Goal: Task Accomplishment & Management: Manage account settings

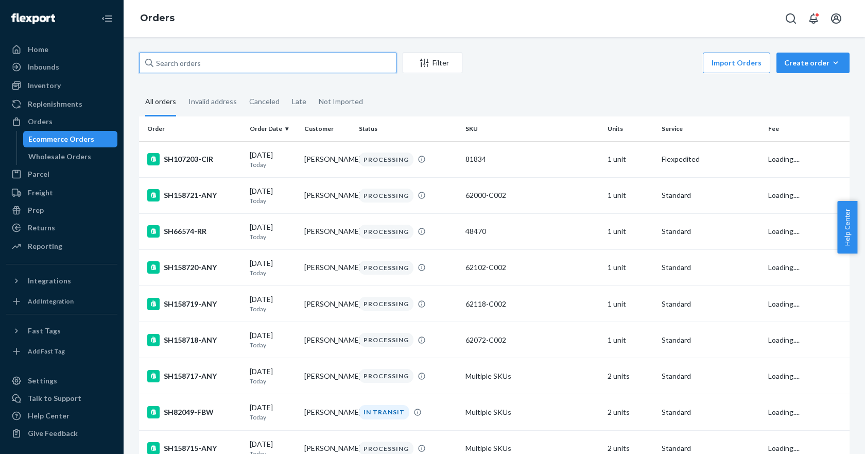
click at [186, 63] on input "text" at bounding box center [267, 63] width 257 height 21
paste input "SH158696-ANY"
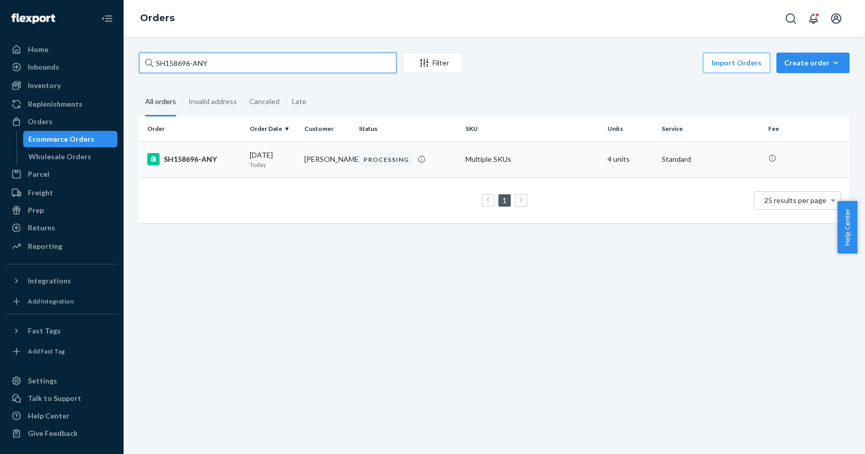
type input "SH158696-ANY"
click at [190, 156] on div "SH158696-ANY" at bounding box center [194, 159] width 94 height 12
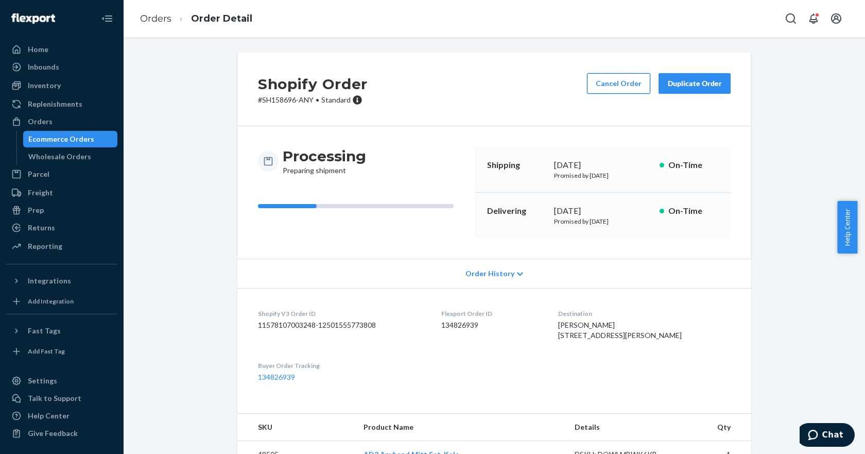
click at [613, 86] on button "Cancel Order" at bounding box center [618, 83] width 63 height 21
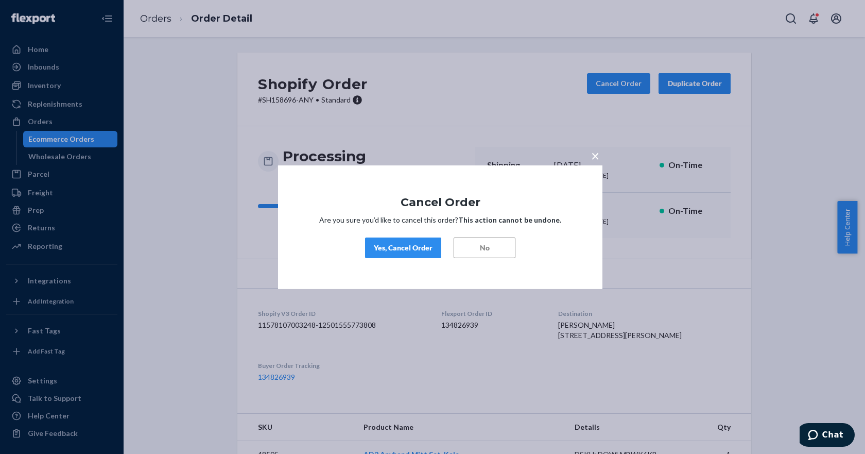
drag, startPoint x: 408, startPoint y: 248, endPoint x: 472, endPoint y: 280, distance: 70.9
click at [410, 250] on div "Yes, Cancel Order" at bounding box center [403, 247] width 59 height 10
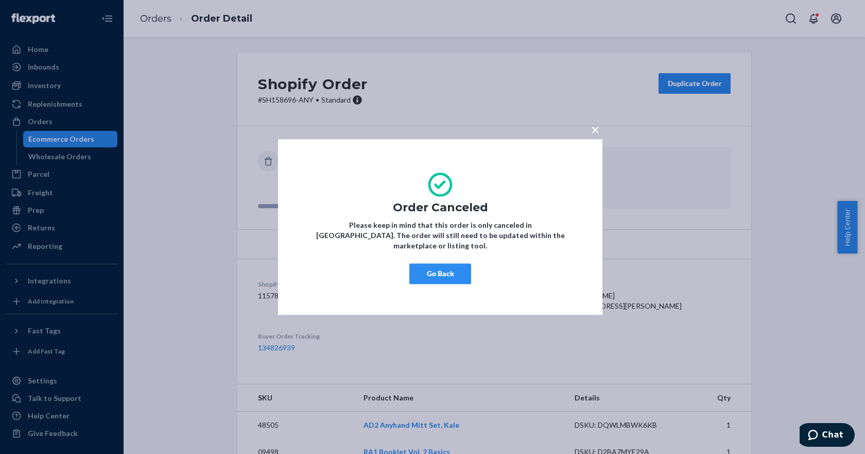
click at [442, 275] on button "Go Back" at bounding box center [440, 273] width 62 height 21
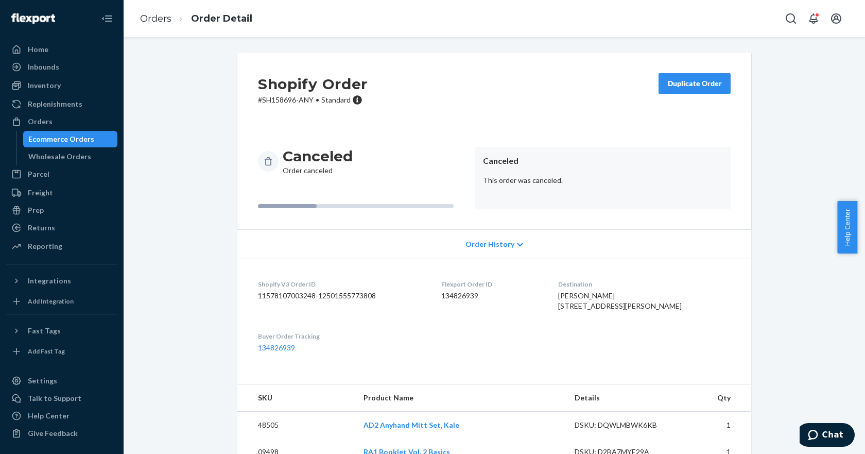
click at [673, 82] on div "Duplicate Order" at bounding box center [694, 83] width 55 height 10
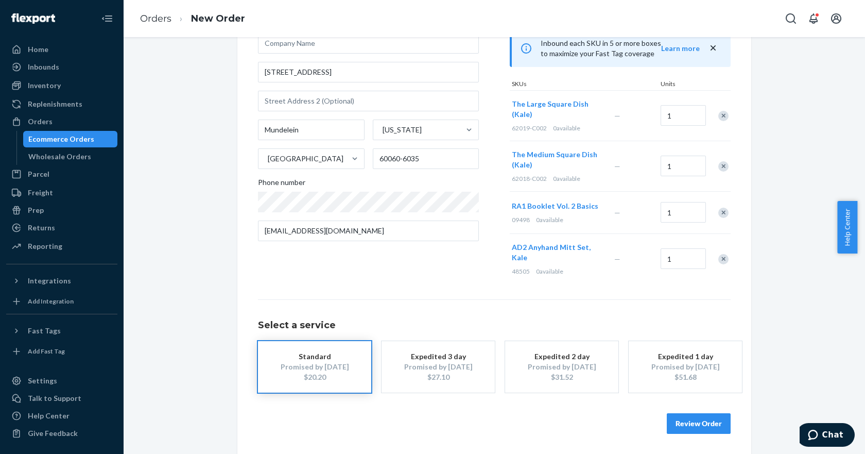
scroll to position [101, 0]
click at [704, 421] on button "Review Order" at bounding box center [699, 422] width 64 height 21
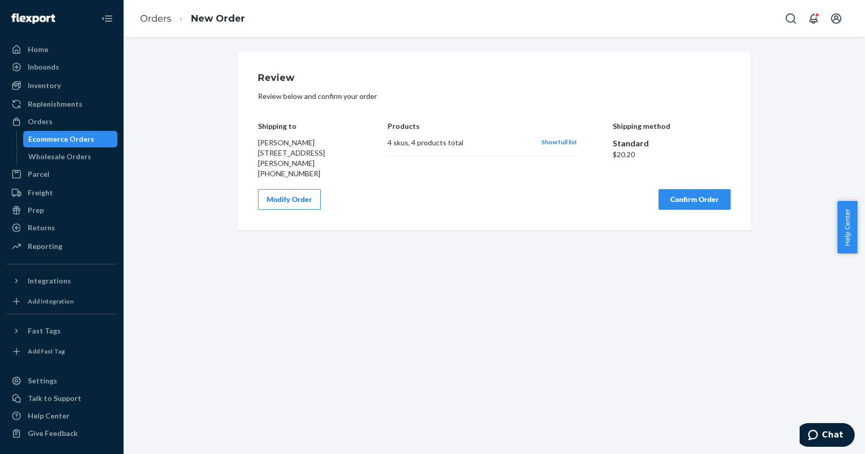
scroll to position [0, 0]
click at [666, 201] on button "Confirm Order" at bounding box center [694, 199] width 72 height 21
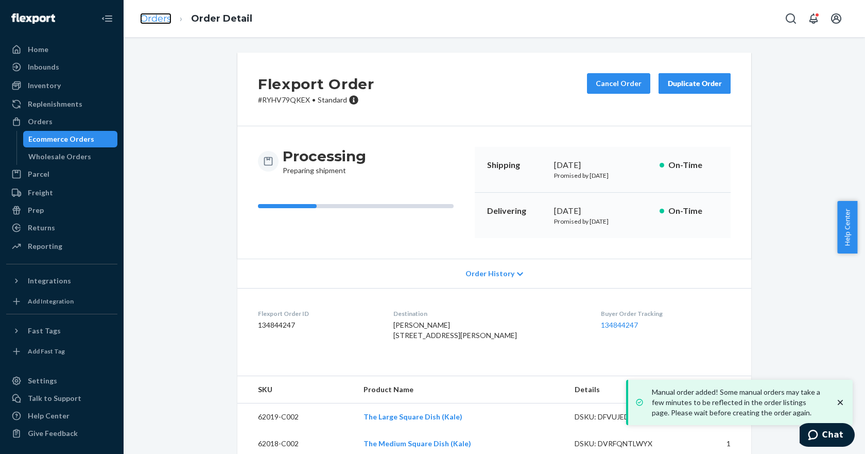
click at [155, 18] on link "Orders" at bounding box center [155, 18] width 31 height 11
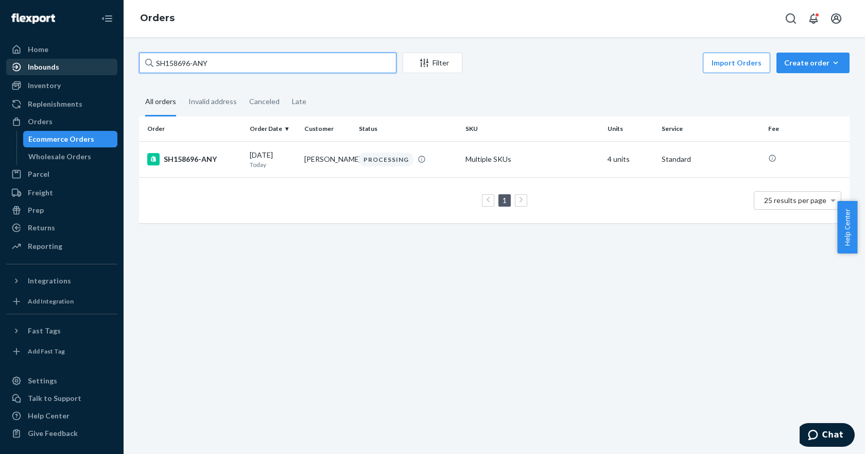
drag, startPoint x: 230, startPoint y: 64, endPoint x: 99, endPoint y: 73, distance: 130.6
click at [99, 73] on div "Home Inbounds Shipping Plans Problems Inventory Products Replenishments Orders …" at bounding box center [432, 227] width 865 height 454
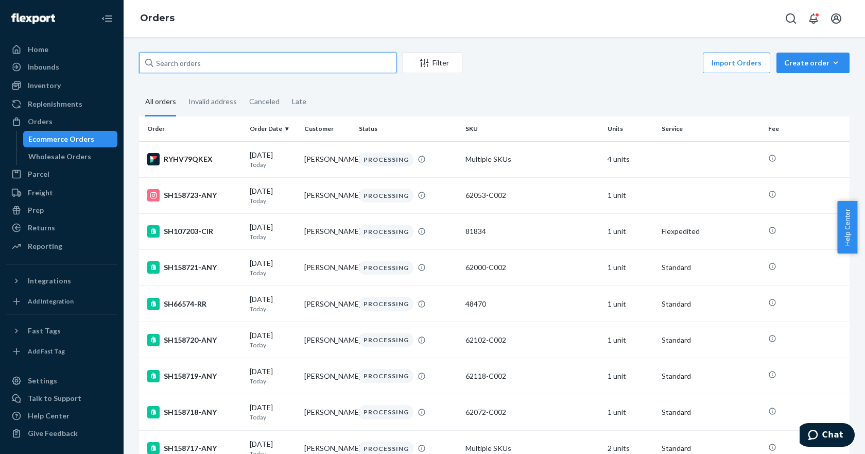
click at [207, 64] on input "text" at bounding box center [267, 63] width 257 height 21
paste input "SH158696-ANY"
type input "SH158696-ANY"
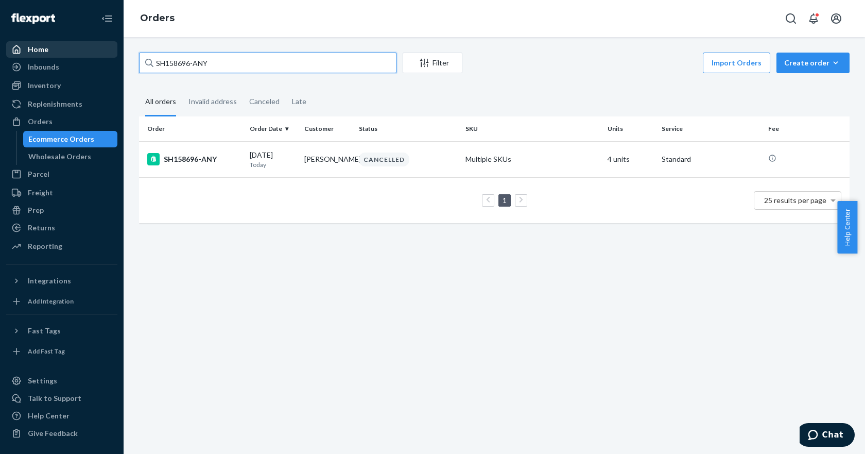
drag, startPoint x: 233, startPoint y: 66, endPoint x: 20, endPoint y: 53, distance: 213.6
click at [16, 51] on div "Home Inbounds Shipping Plans Problems Inventory Products Replenishments Orders …" at bounding box center [432, 227] width 865 height 454
